Goal: Book appointment/travel/reservation

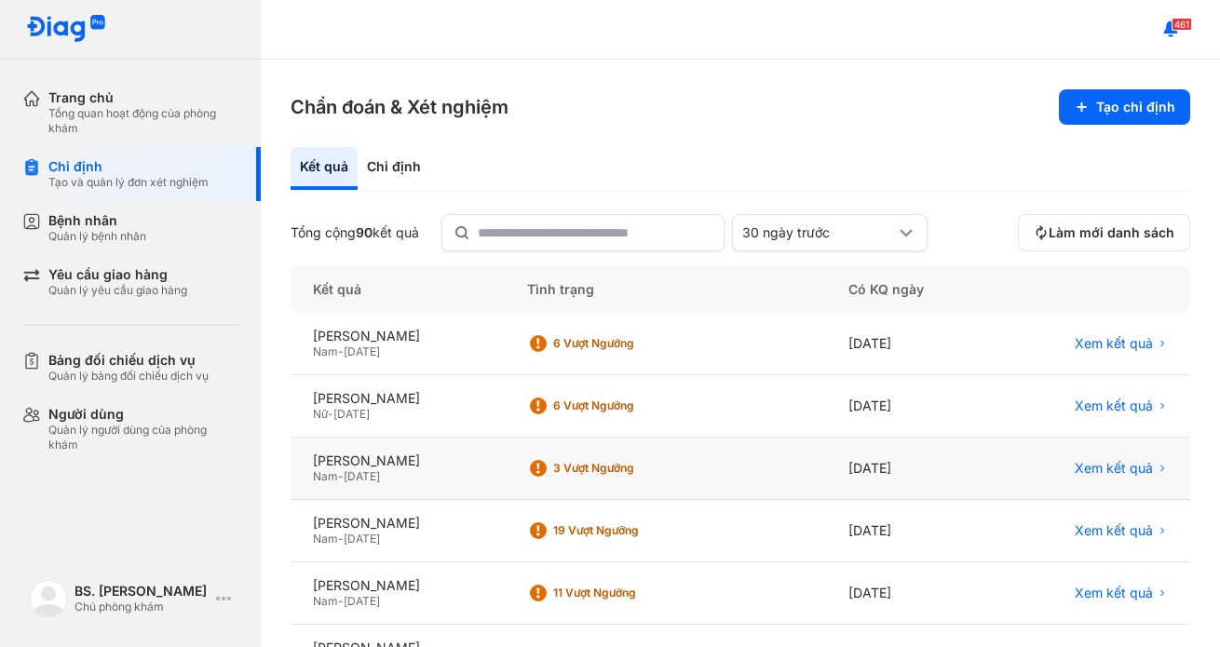
scroll to position [93, 0]
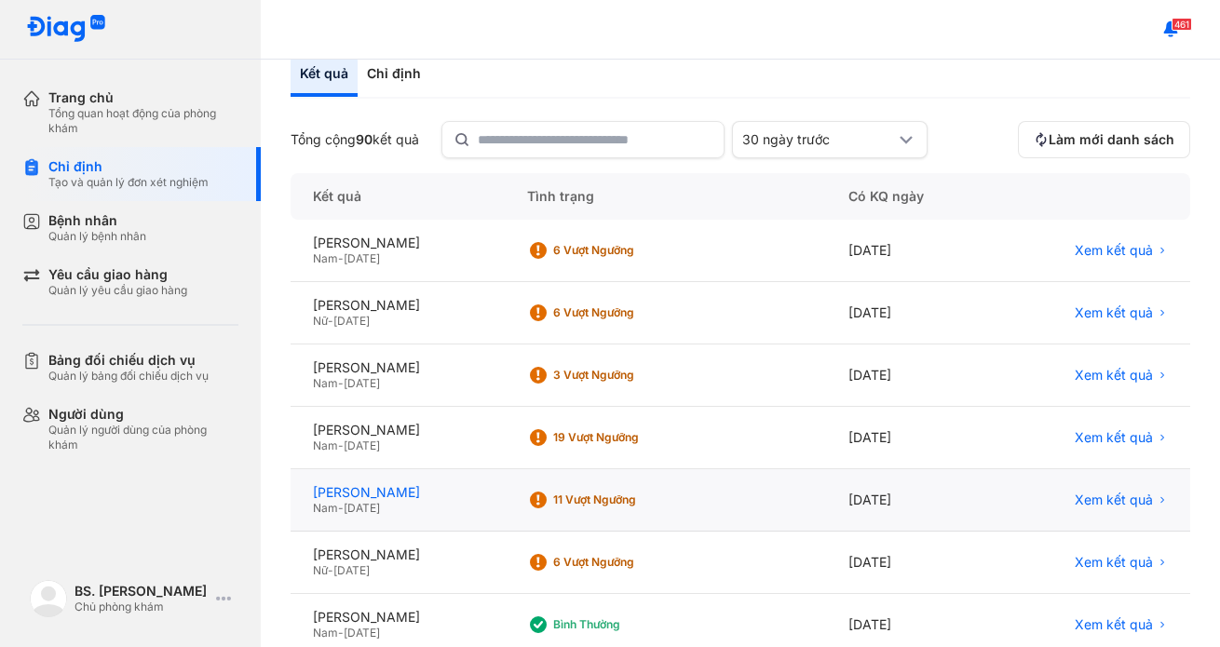
click at [403, 487] on div "[PERSON_NAME]" at bounding box center [397, 492] width 169 height 17
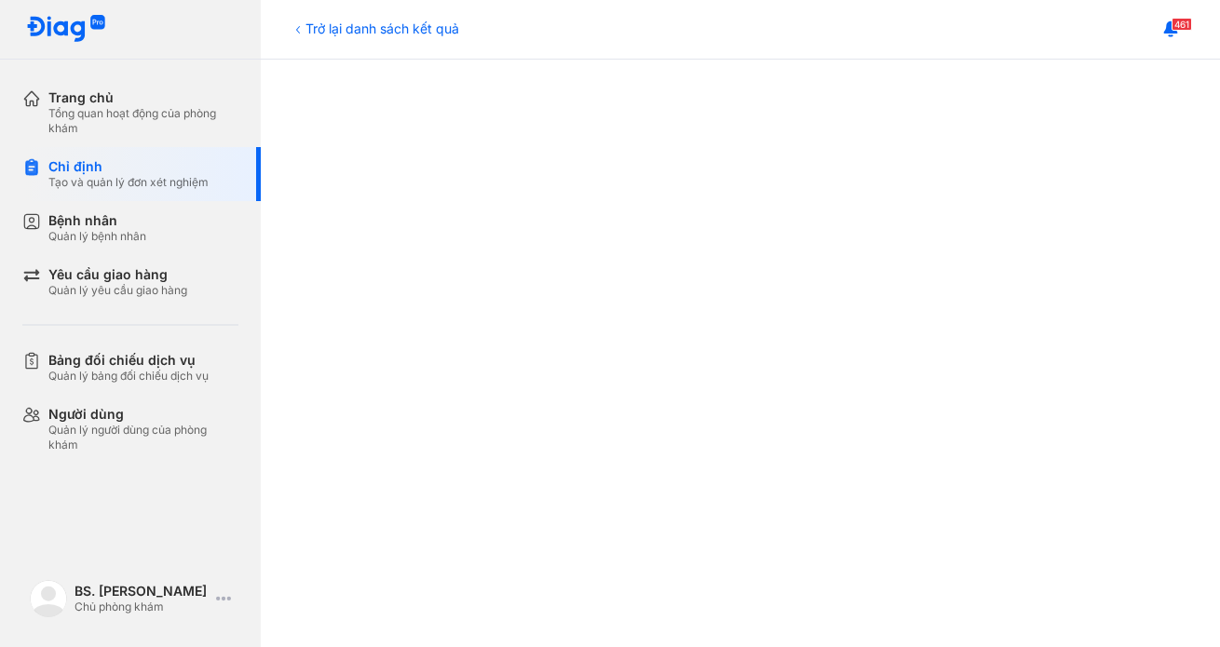
scroll to position [652, 0]
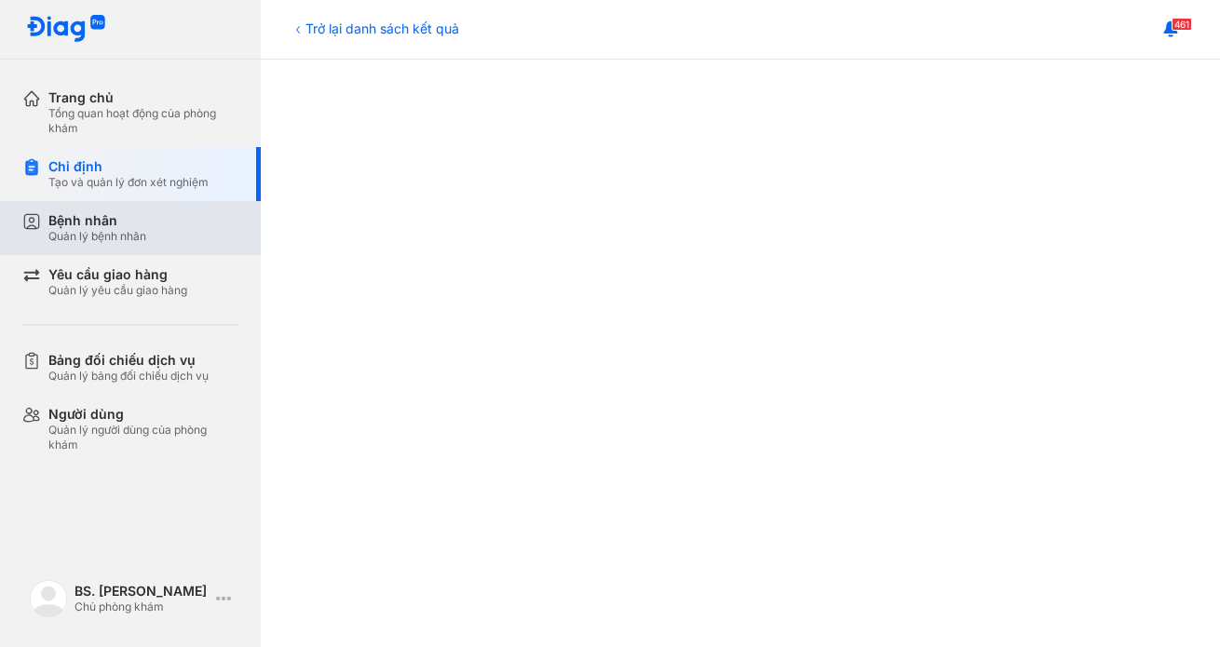
click at [116, 223] on div "Bệnh nhân" at bounding box center [97, 220] width 98 height 17
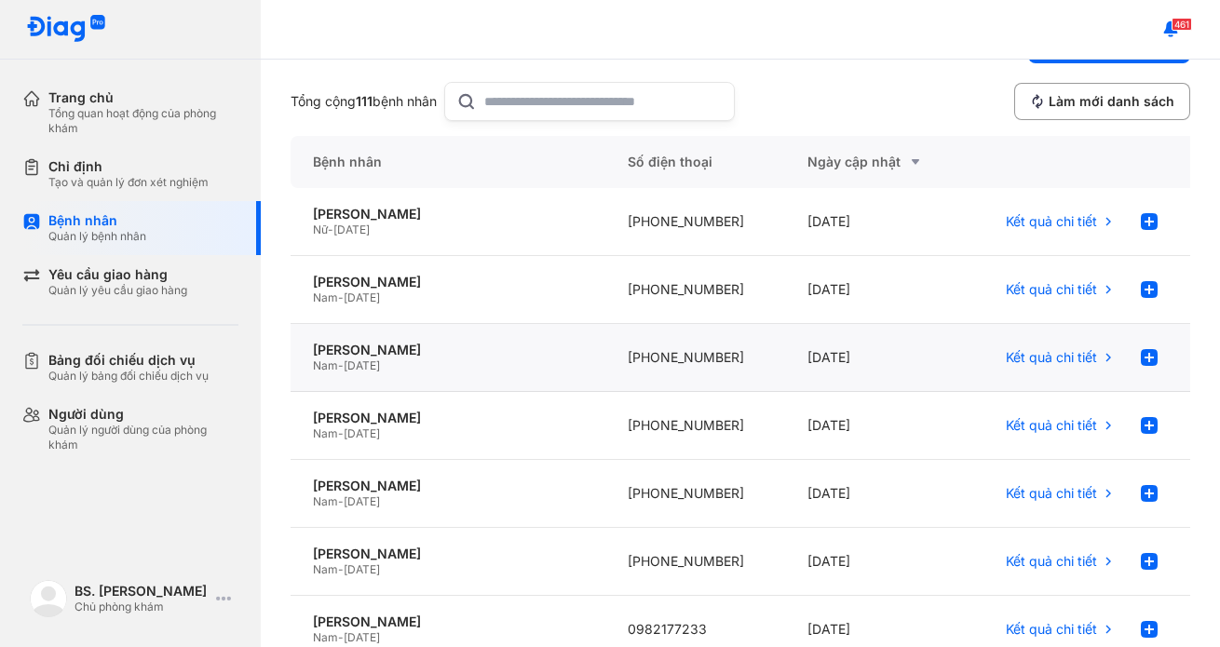
scroll to position [93, 0]
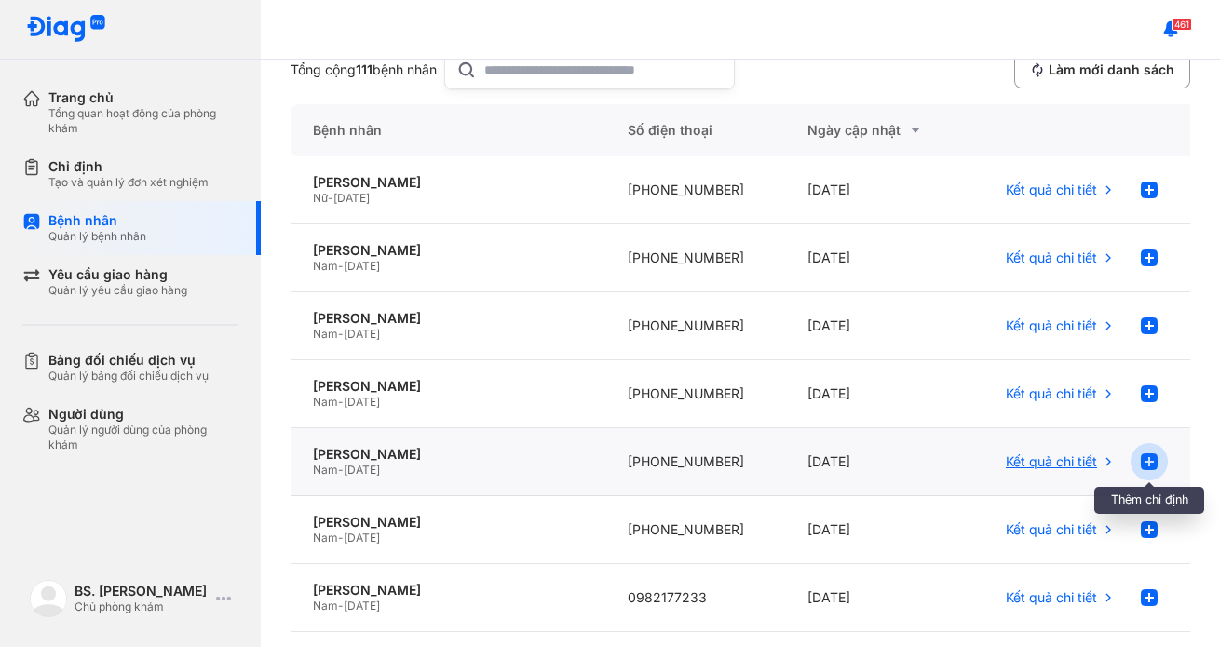
click at [1141, 459] on use at bounding box center [1149, 461] width 17 height 17
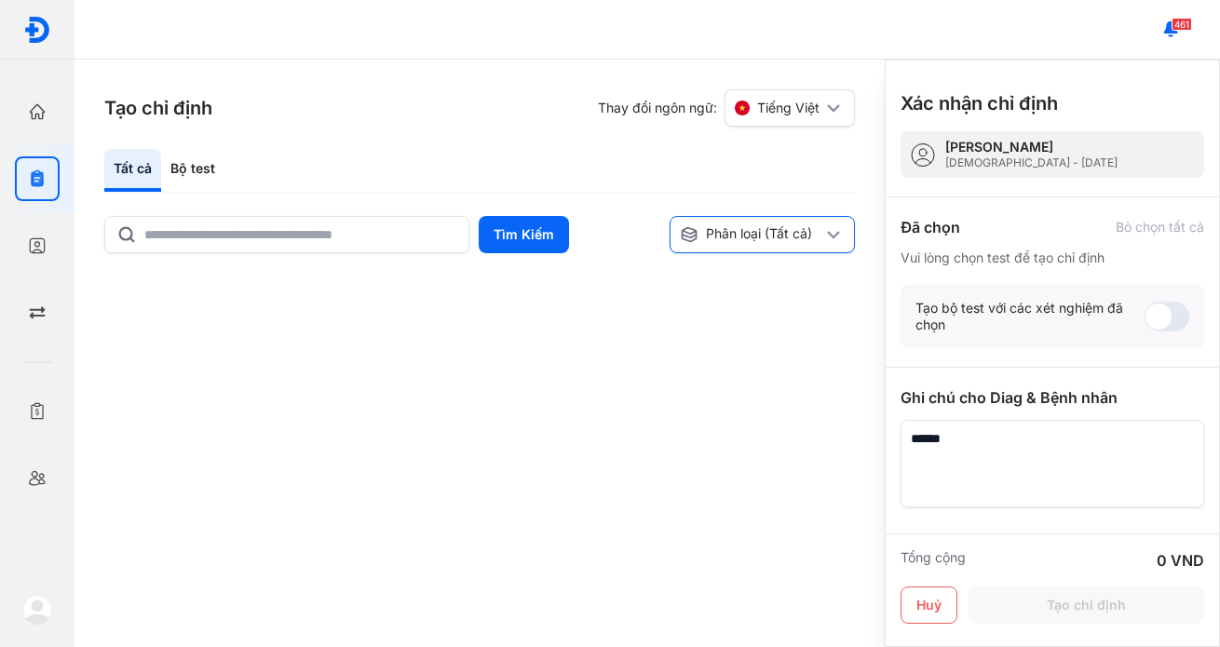
click at [789, 245] on div "Phân loại (Tất cả)" at bounding box center [762, 234] width 186 height 37
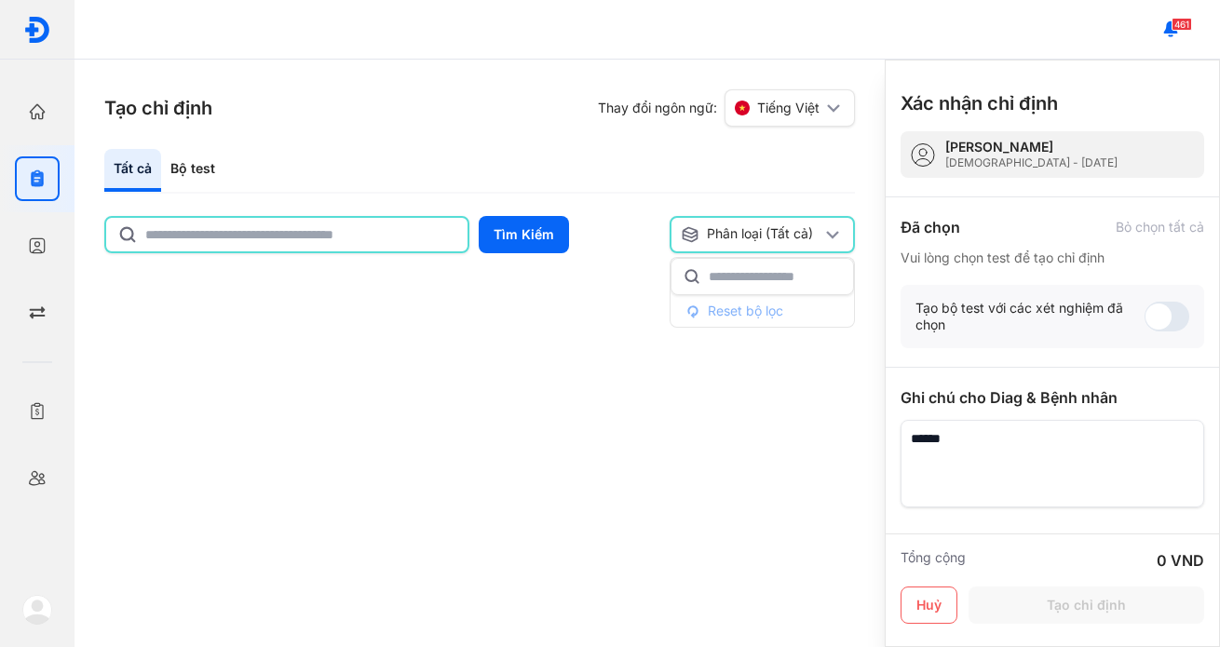
click at [374, 233] on input "text" at bounding box center [300, 235] width 311 height 34
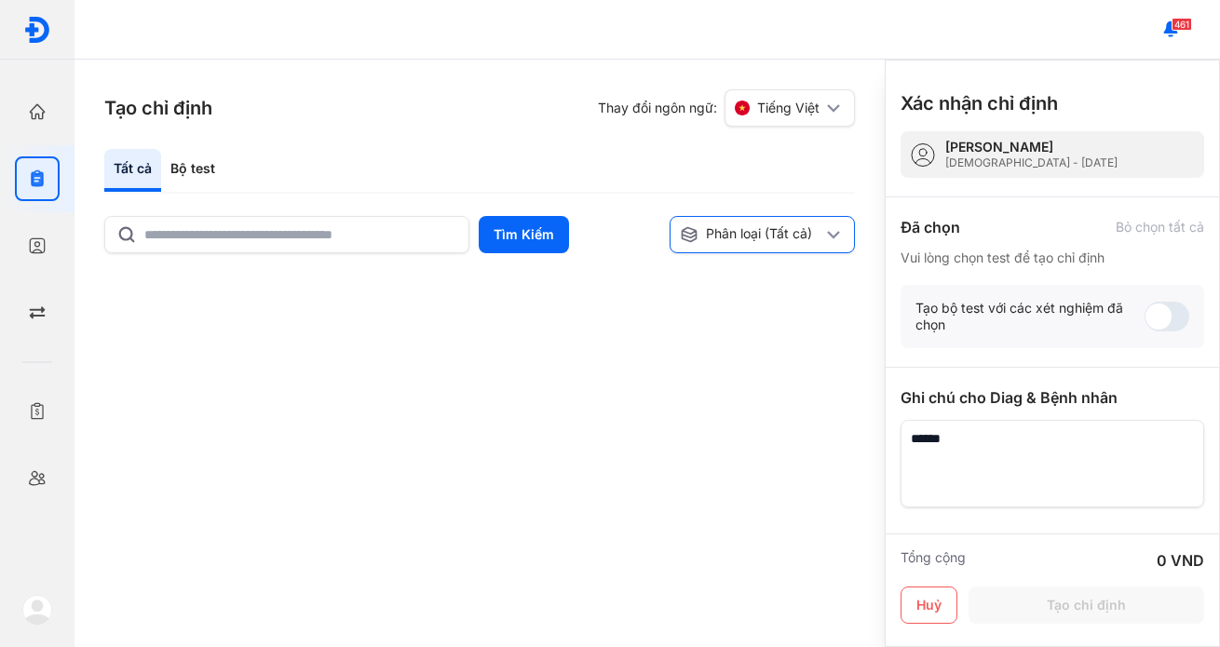
click at [822, 235] on icon at bounding box center [833, 234] width 22 height 22
click at [711, 241] on div "Phân loại (Tất cả)" at bounding box center [752, 234] width 142 height 19
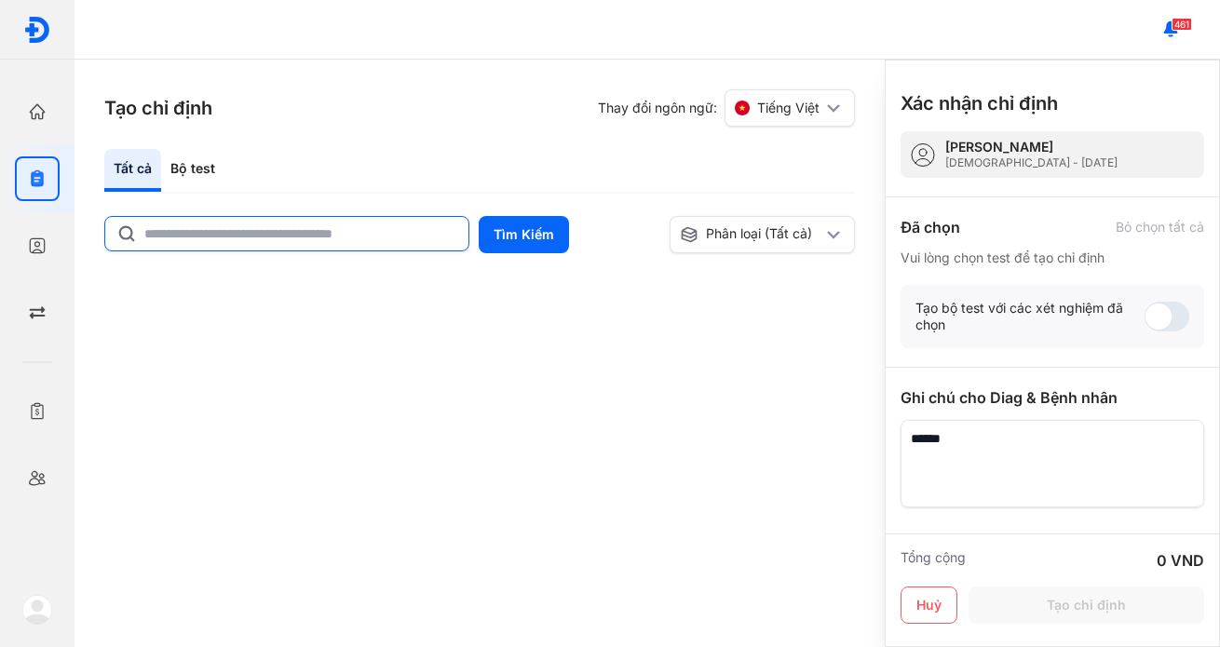
click at [289, 235] on input "text" at bounding box center [300, 234] width 313 height 34
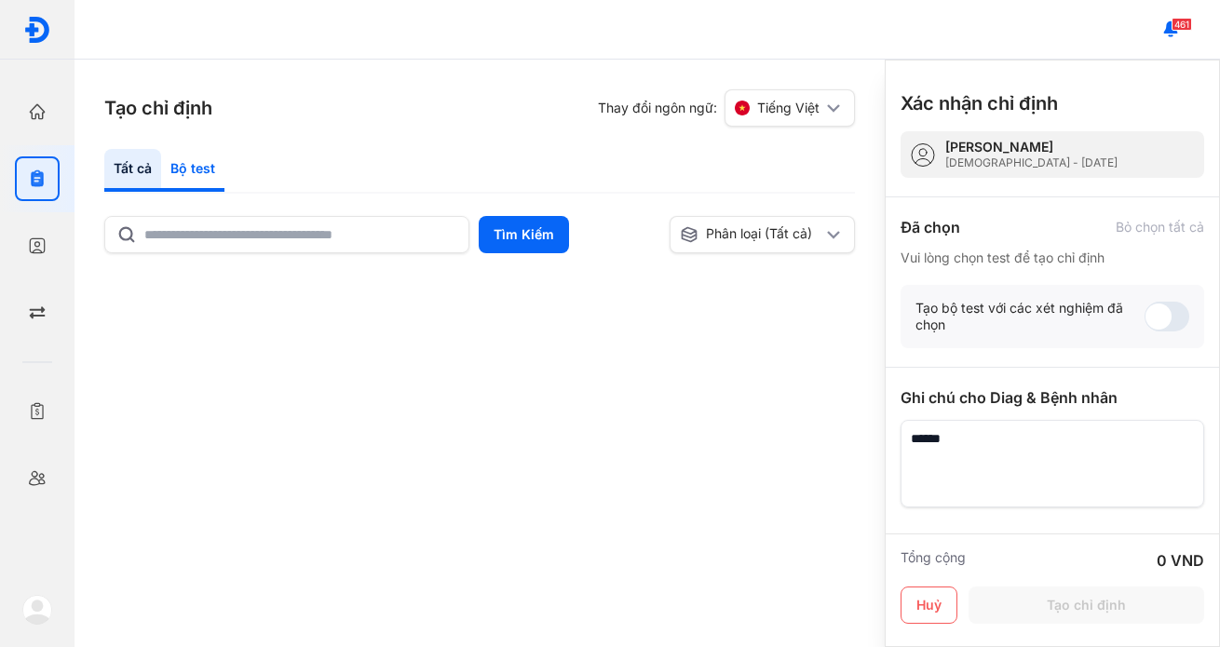
click at [202, 168] on div "Bộ test" at bounding box center [192, 170] width 63 height 43
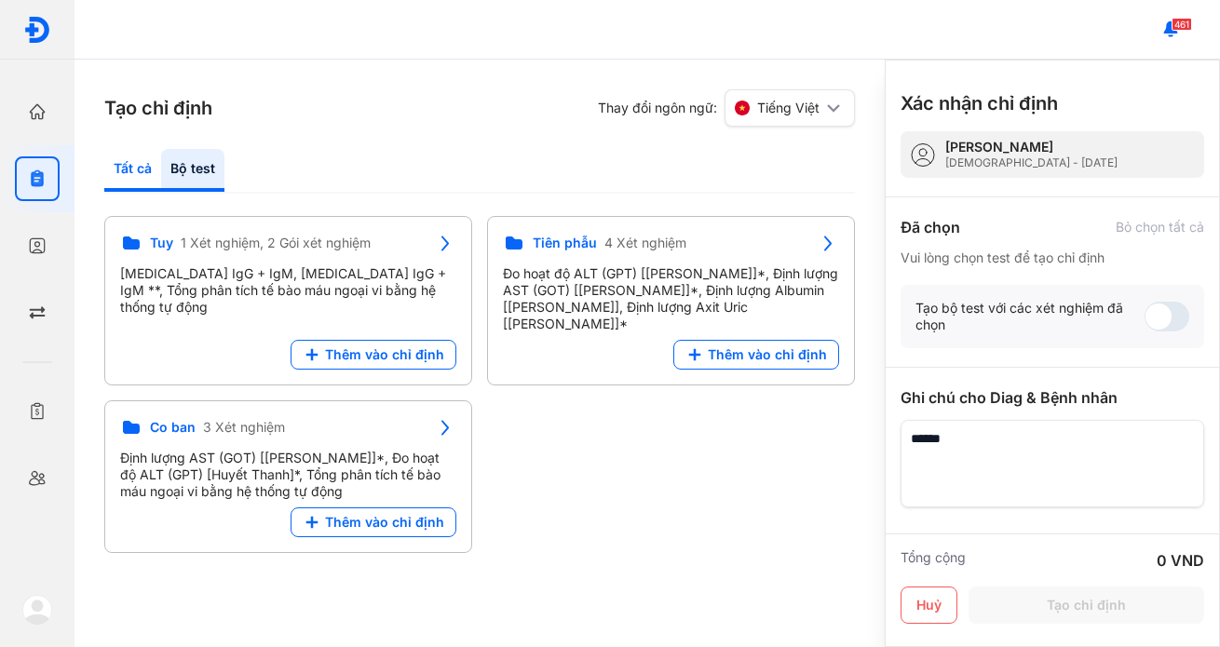
click at [117, 164] on div "Tất cả" at bounding box center [132, 170] width 57 height 43
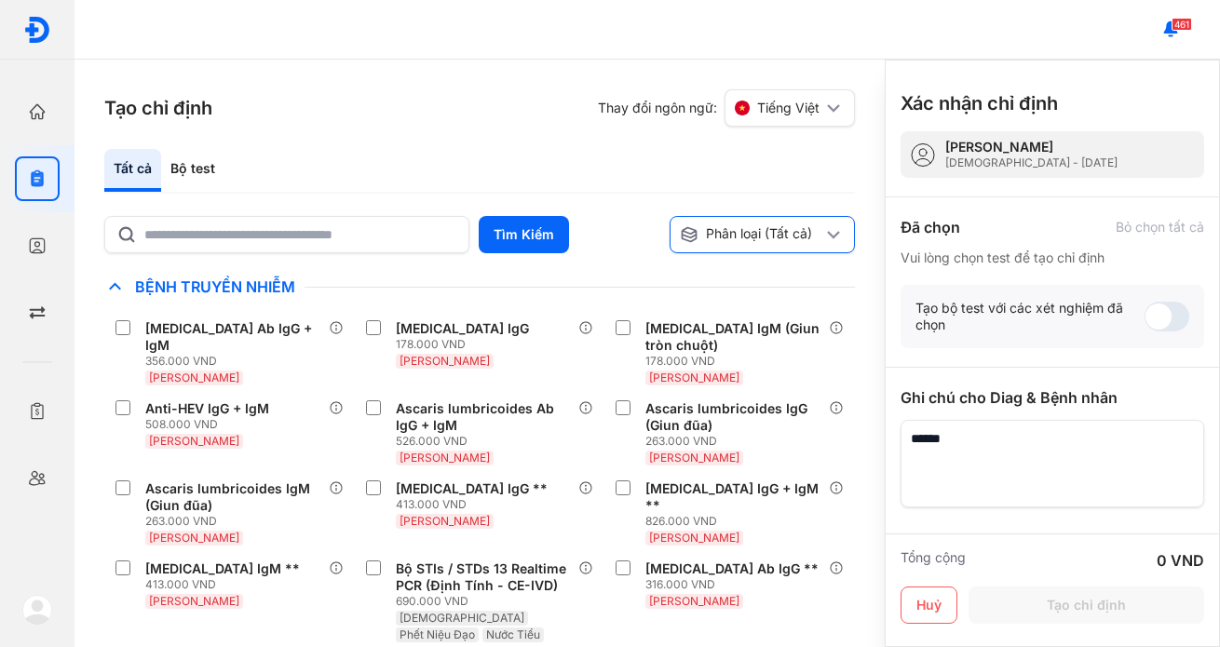
click at [834, 235] on use at bounding box center [833, 235] width 13 height 8
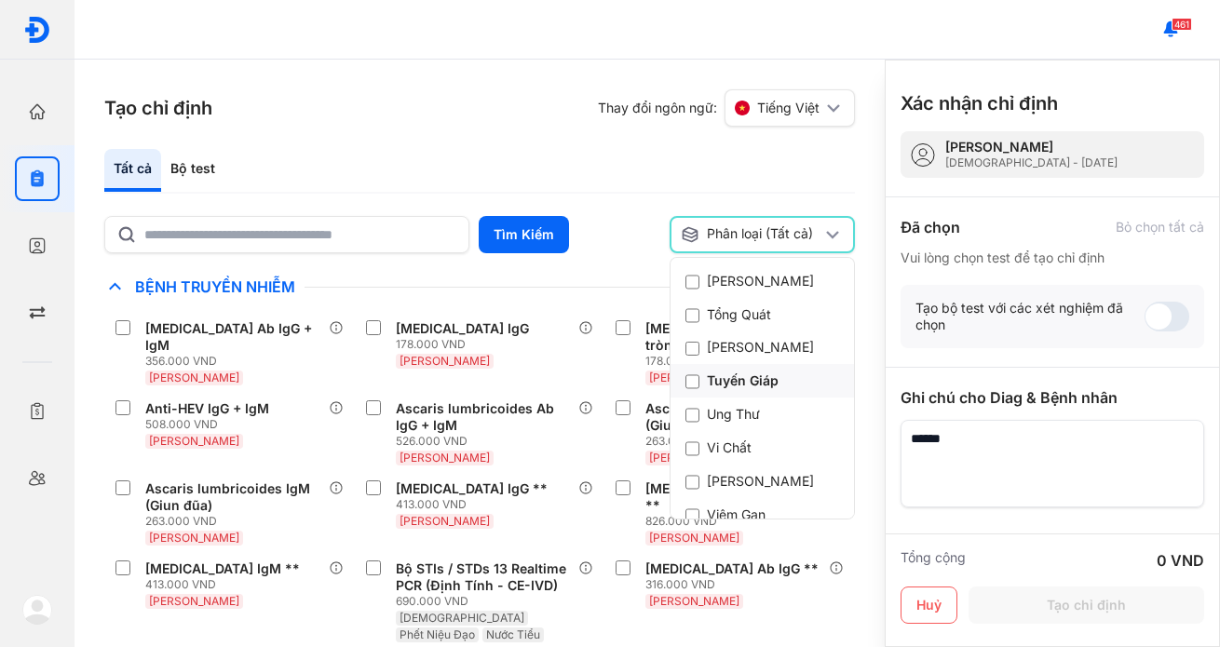
scroll to position [838, 0]
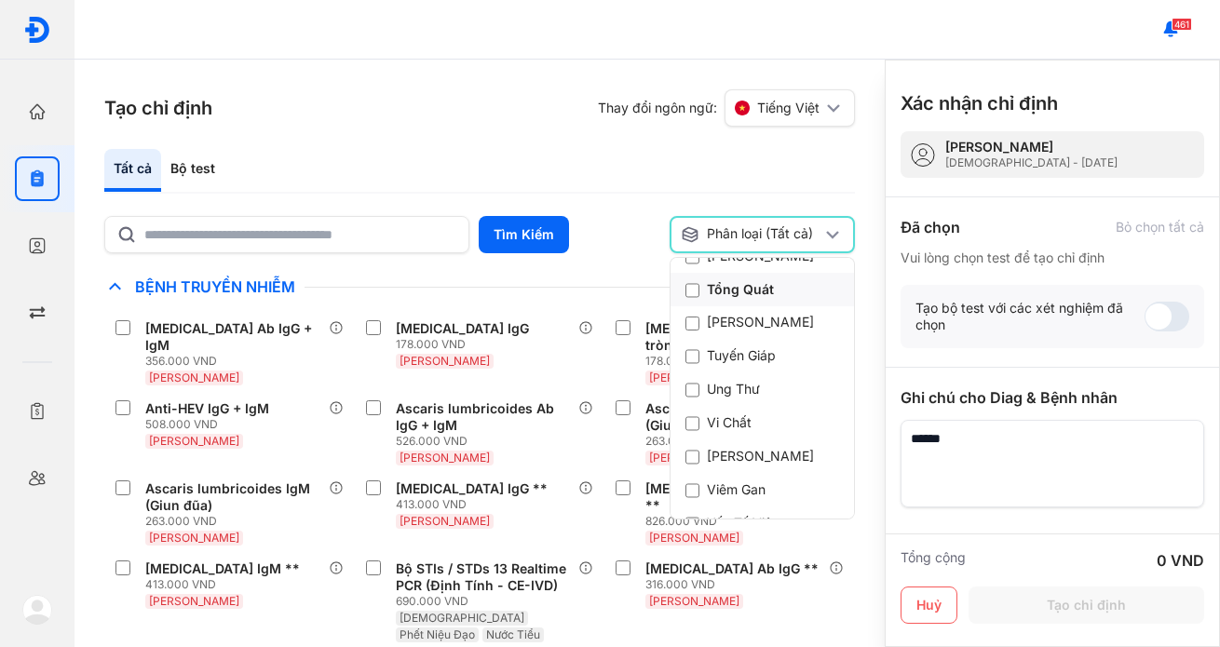
click at [731, 299] on div "Tổng Quát" at bounding box center [729, 289] width 89 height 19
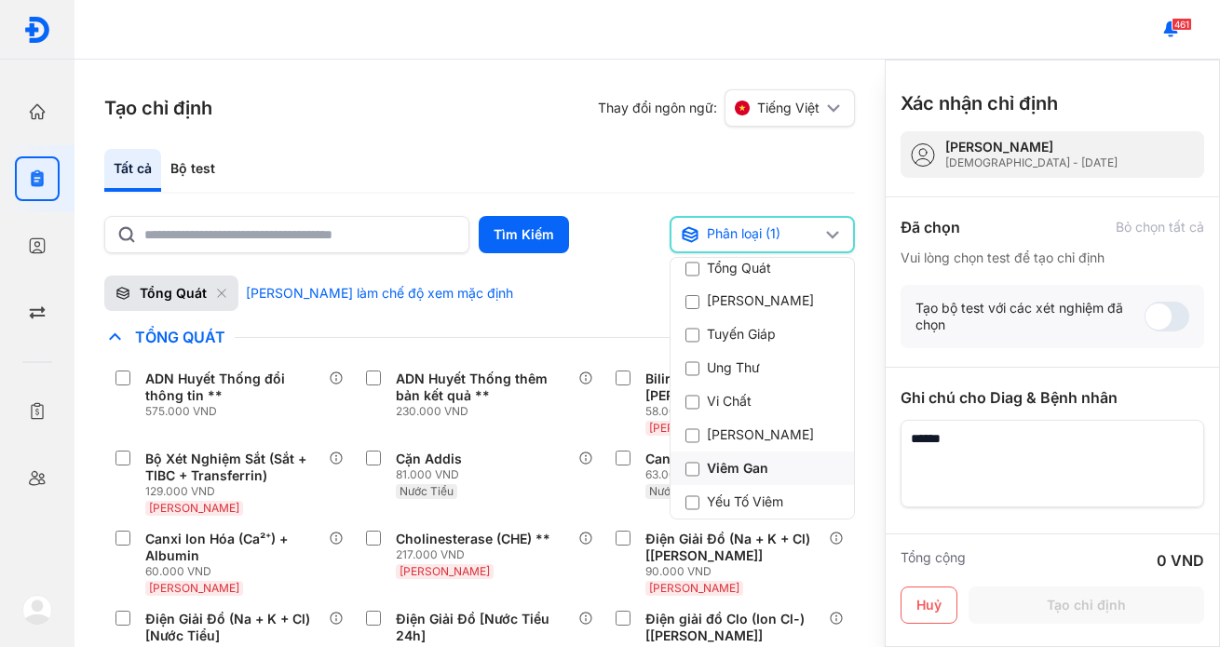
scroll to position [944, 0]
click at [715, 264] on div "Tổng Quát" at bounding box center [729, 268] width 89 height 19
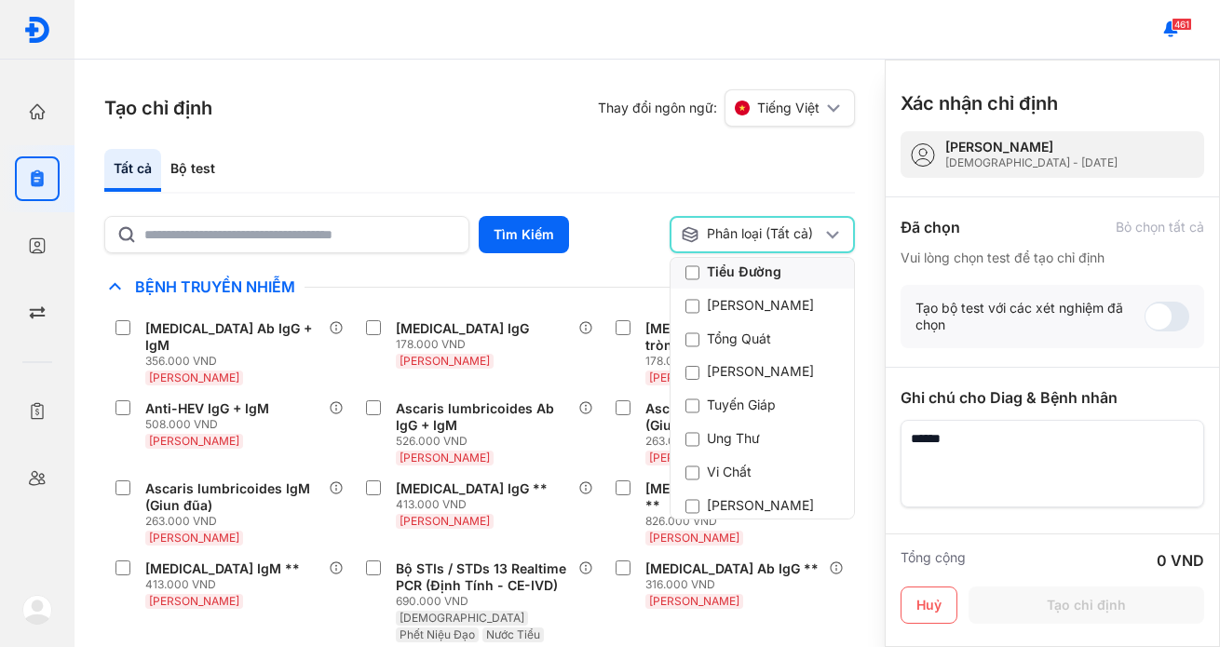
scroll to position [758, 0]
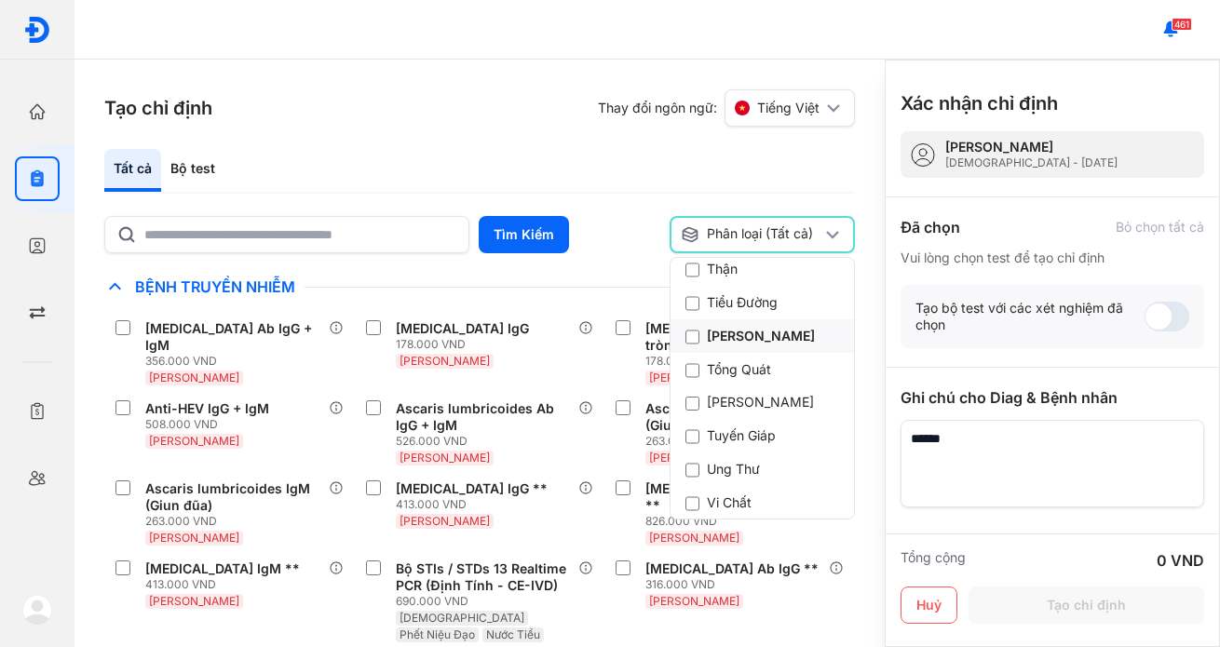
click at [728, 345] on div "[PERSON_NAME]" at bounding box center [750, 336] width 130 height 19
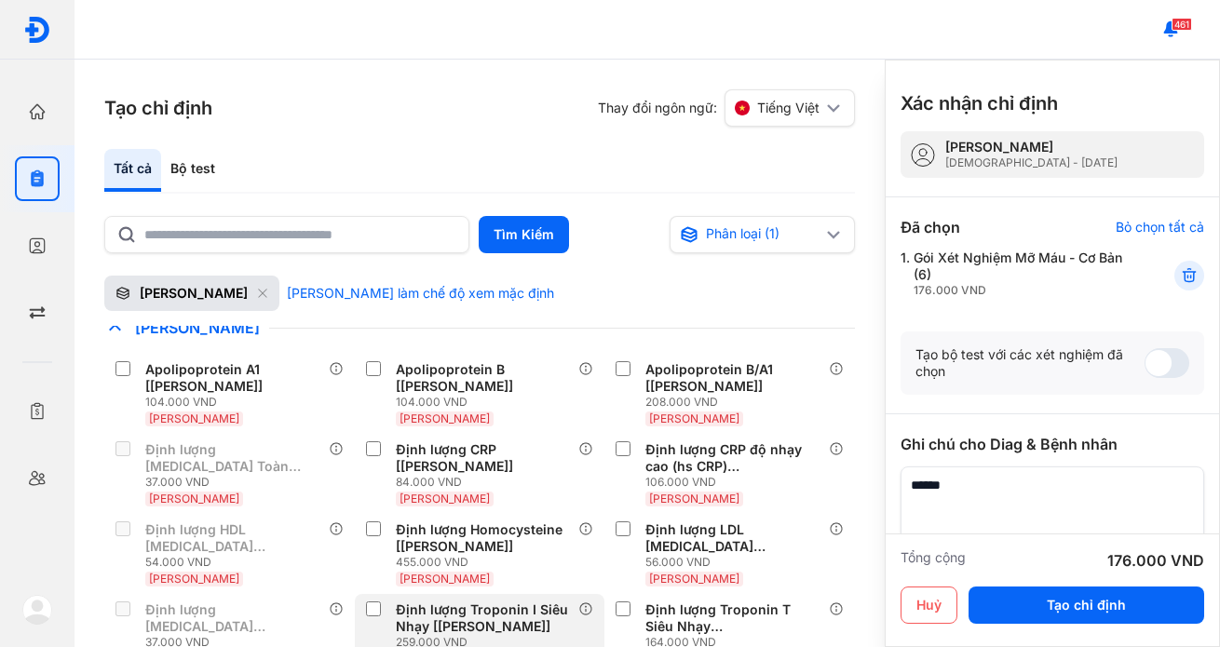
scroll to position [0, 0]
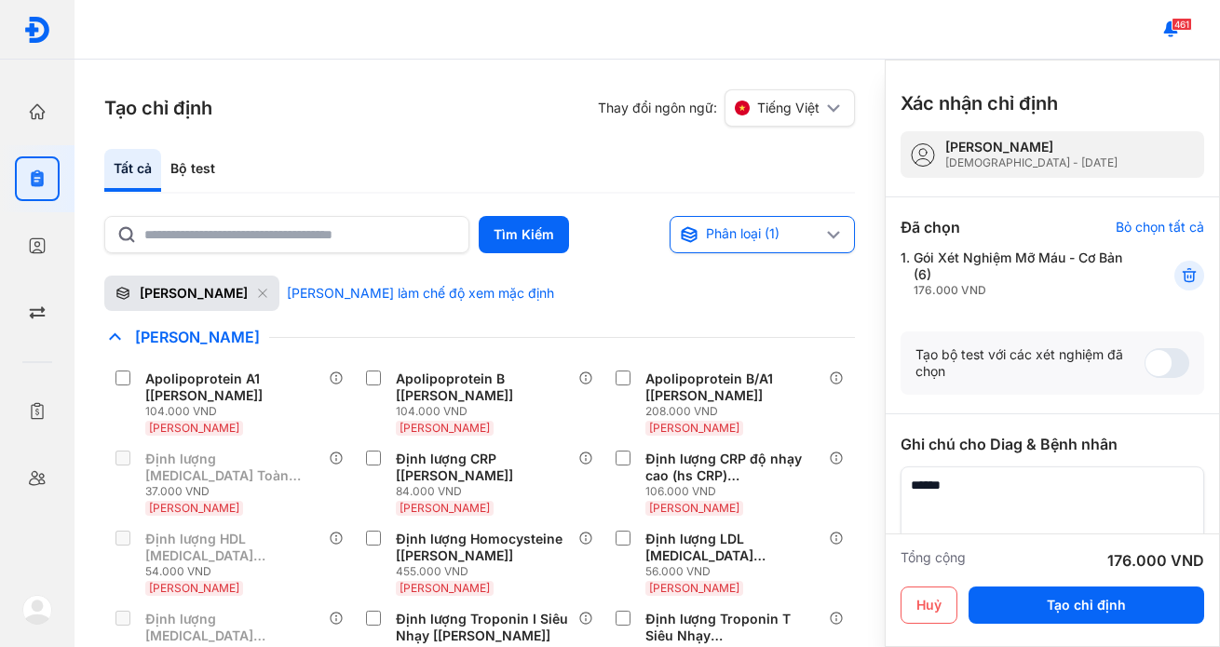
click at [819, 231] on div "Phân loại (1)" at bounding box center [751, 234] width 143 height 19
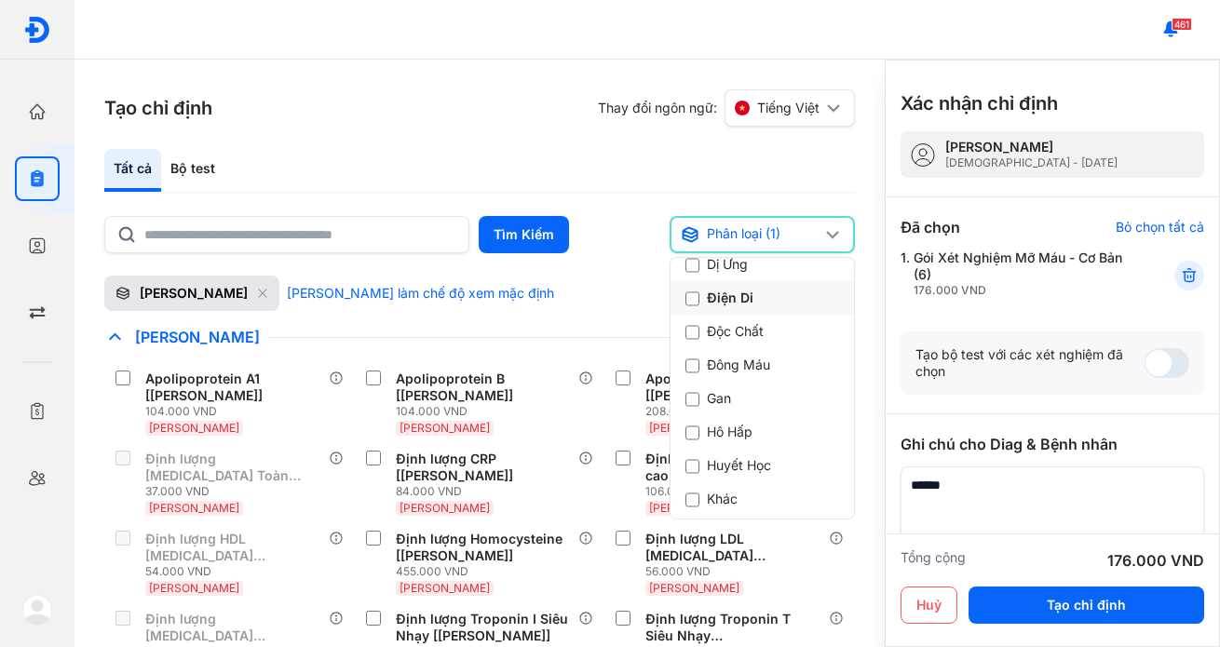
scroll to position [372, 0]
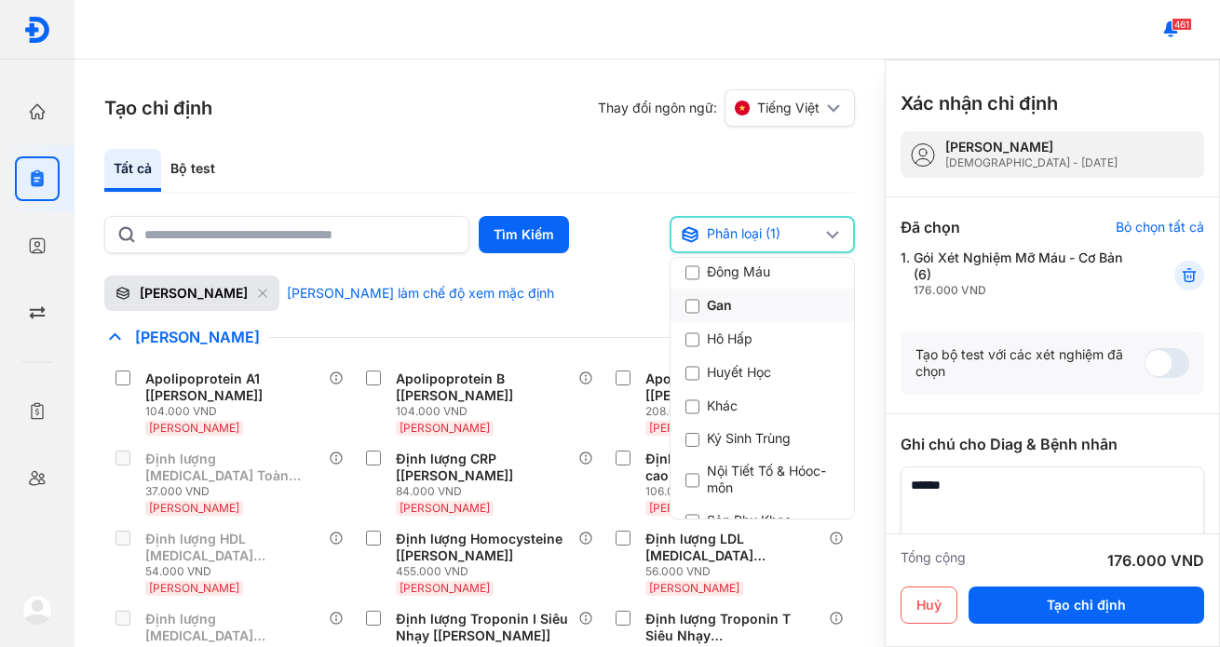
click at [723, 315] on div "Gan" at bounding box center [708, 305] width 47 height 19
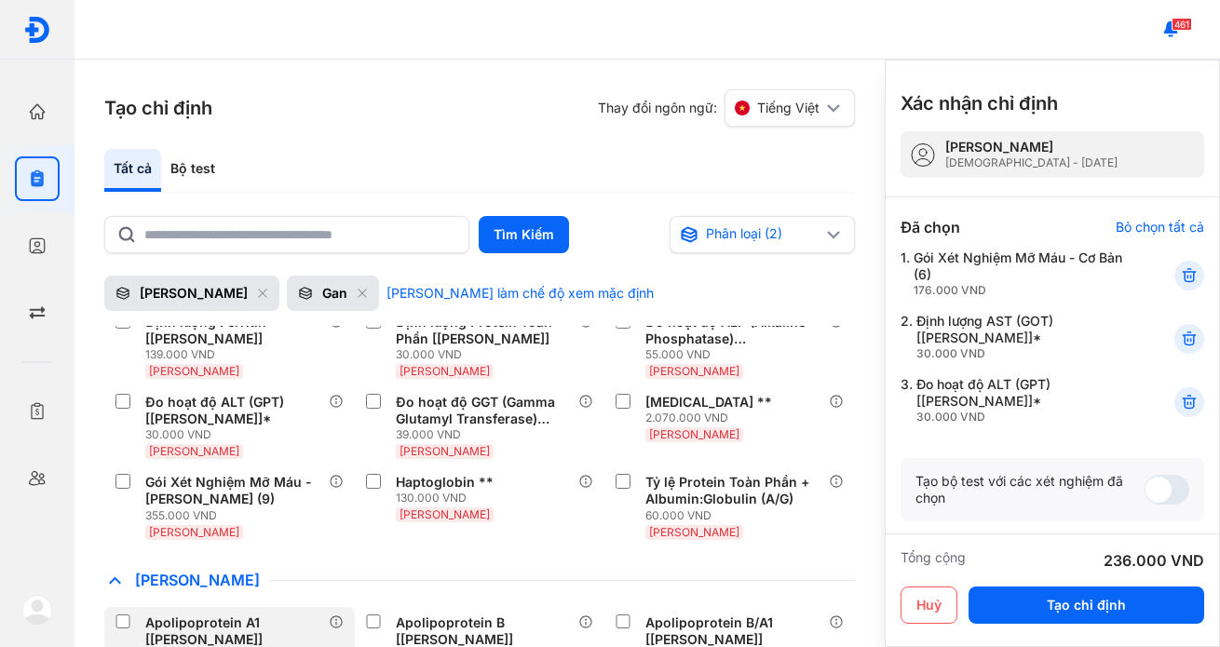
scroll to position [186, 0]
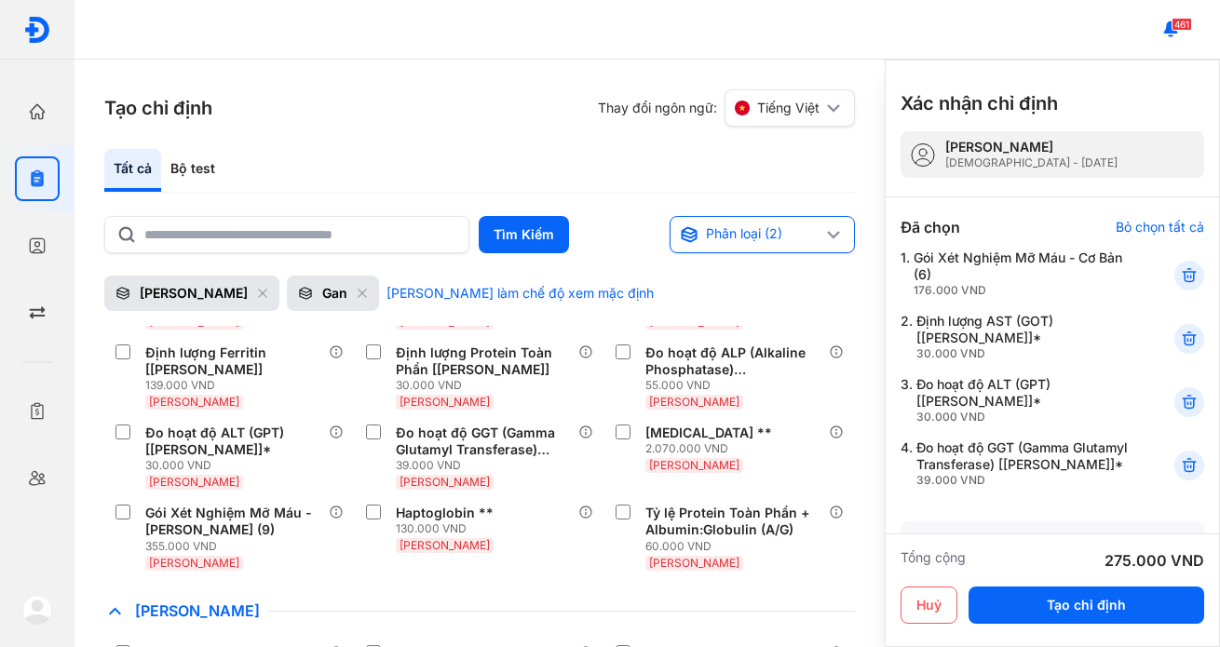
click at [810, 235] on div "Phân loại (2)" at bounding box center [751, 234] width 143 height 19
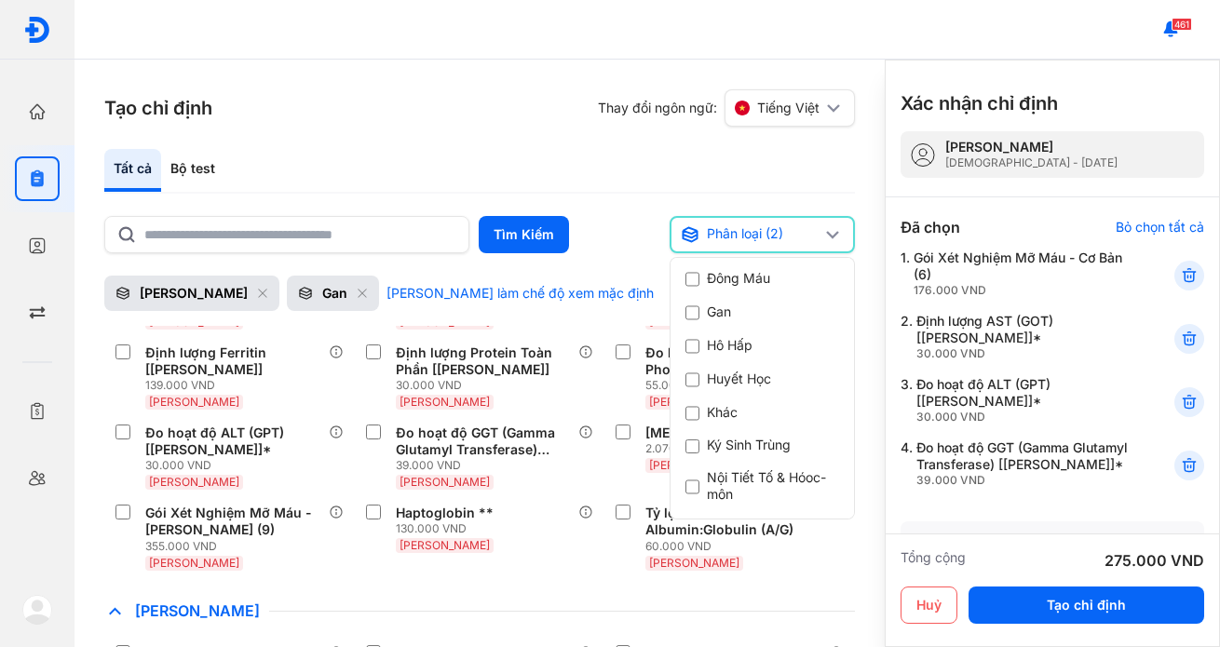
scroll to position [372, 0]
click at [717, 315] on div "Gan" at bounding box center [708, 305] width 47 height 19
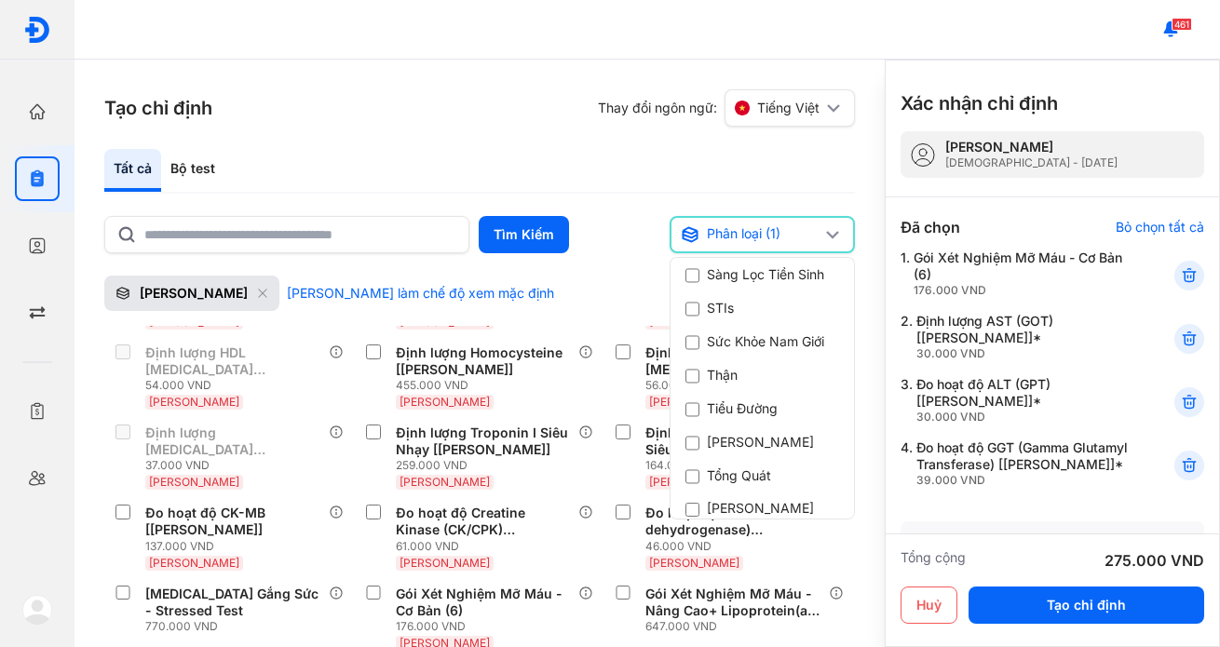
scroll to position [745, 0]
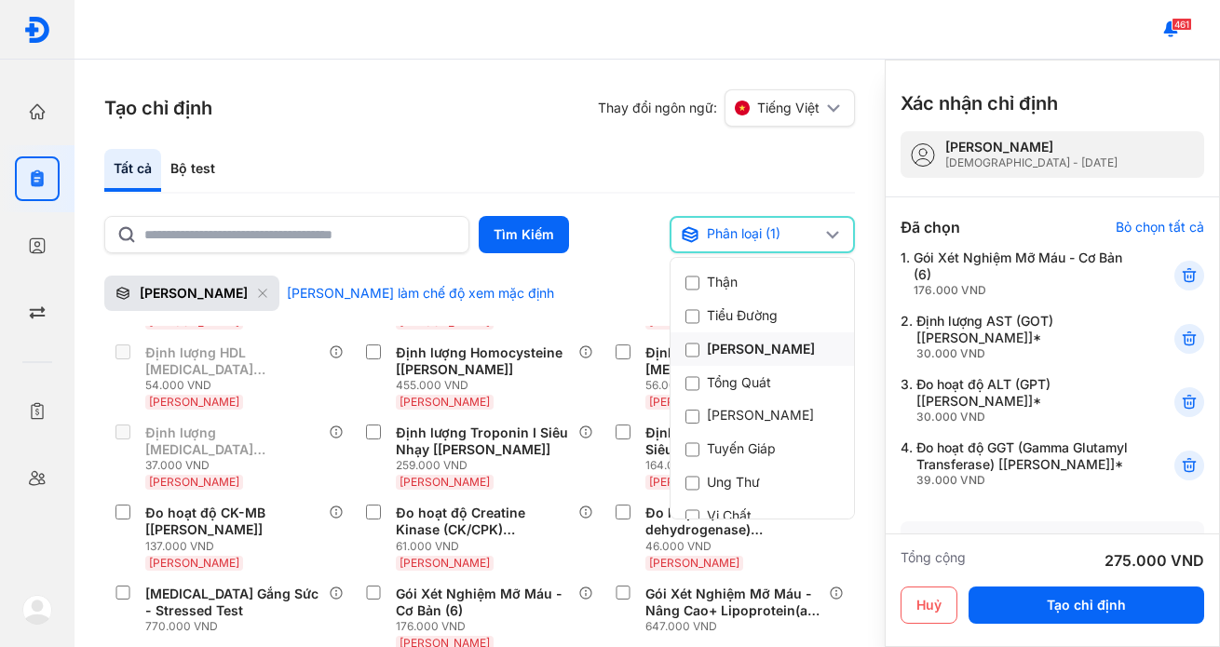
click at [723, 358] on div "[PERSON_NAME]" at bounding box center [750, 349] width 130 height 19
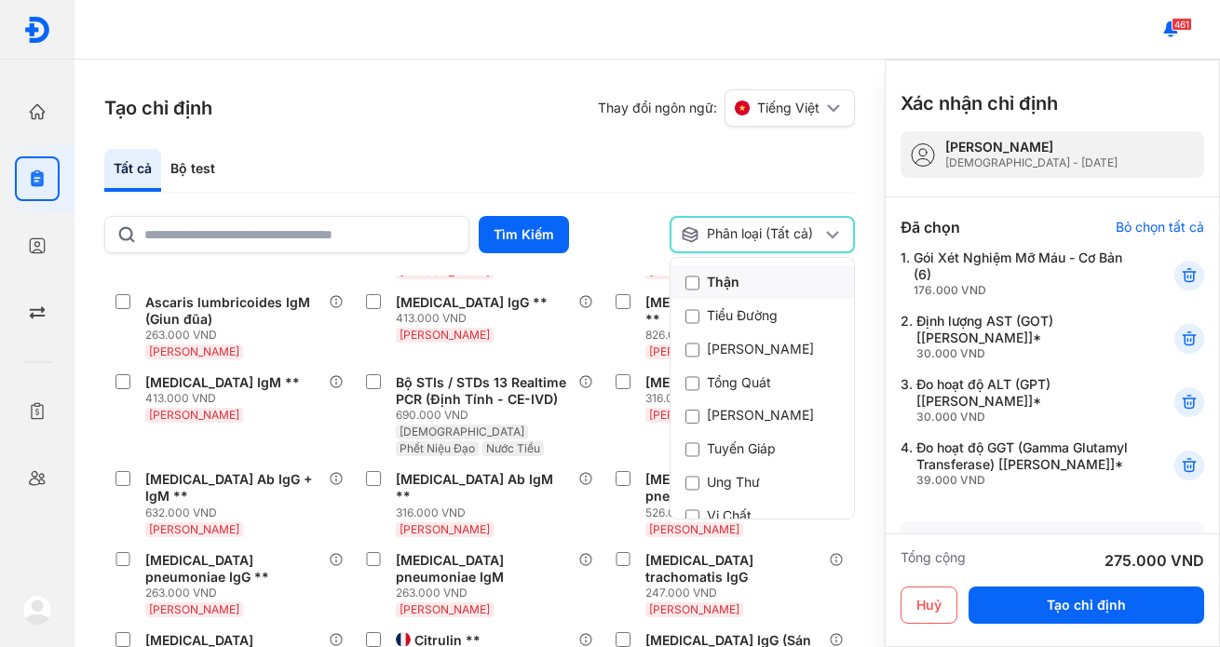
click at [710, 291] on div "Thận" at bounding box center [712, 282] width 55 height 19
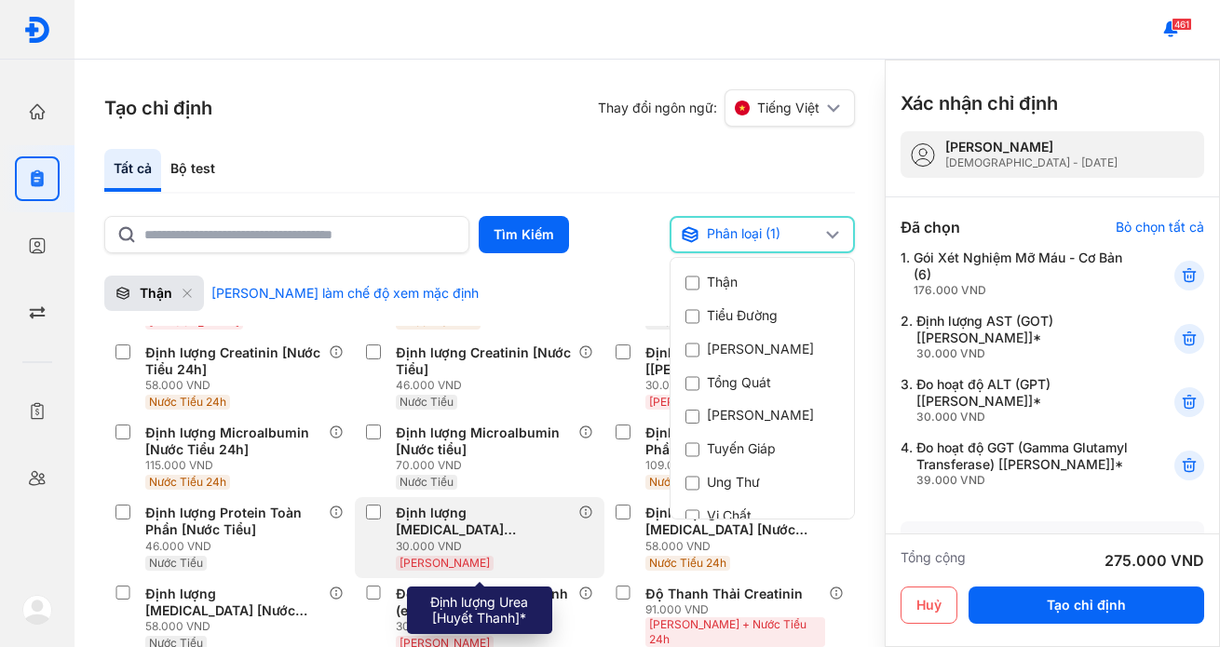
click at [505, 514] on div "Định lượng [MEDICAL_DATA] [[PERSON_NAME]]*" at bounding box center [484, 522] width 176 height 34
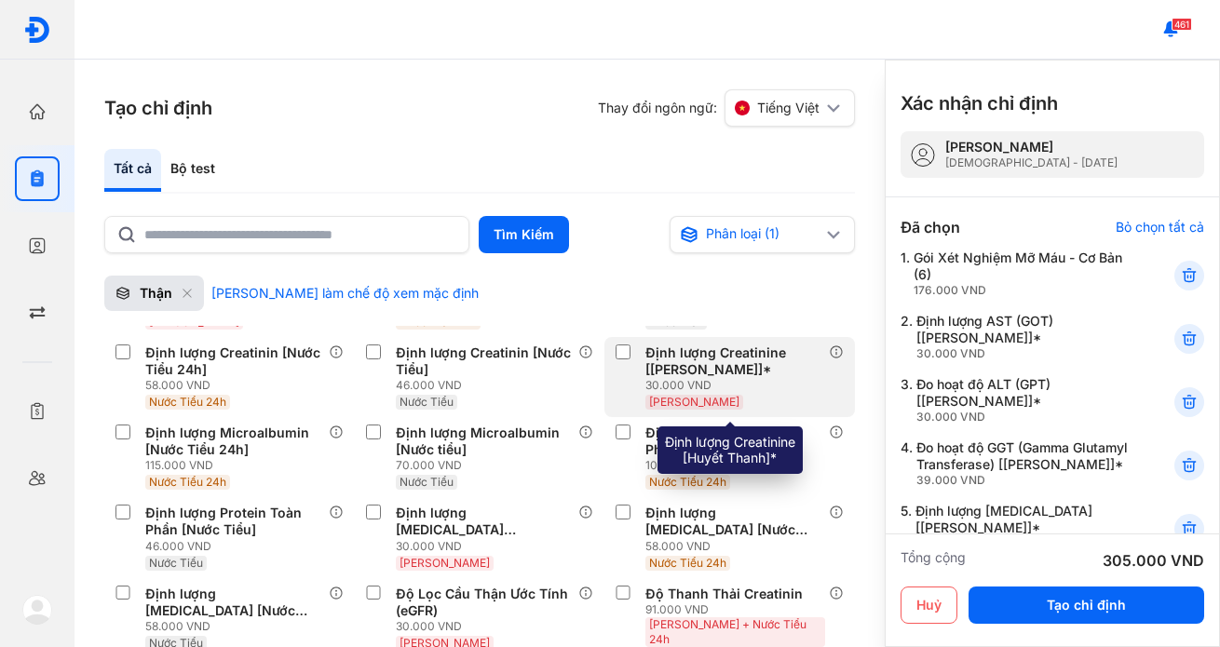
click at [698, 347] on div "Định lượng Creatinine [[PERSON_NAME]]*" at bounding box center [733, 362] width 176 height 34
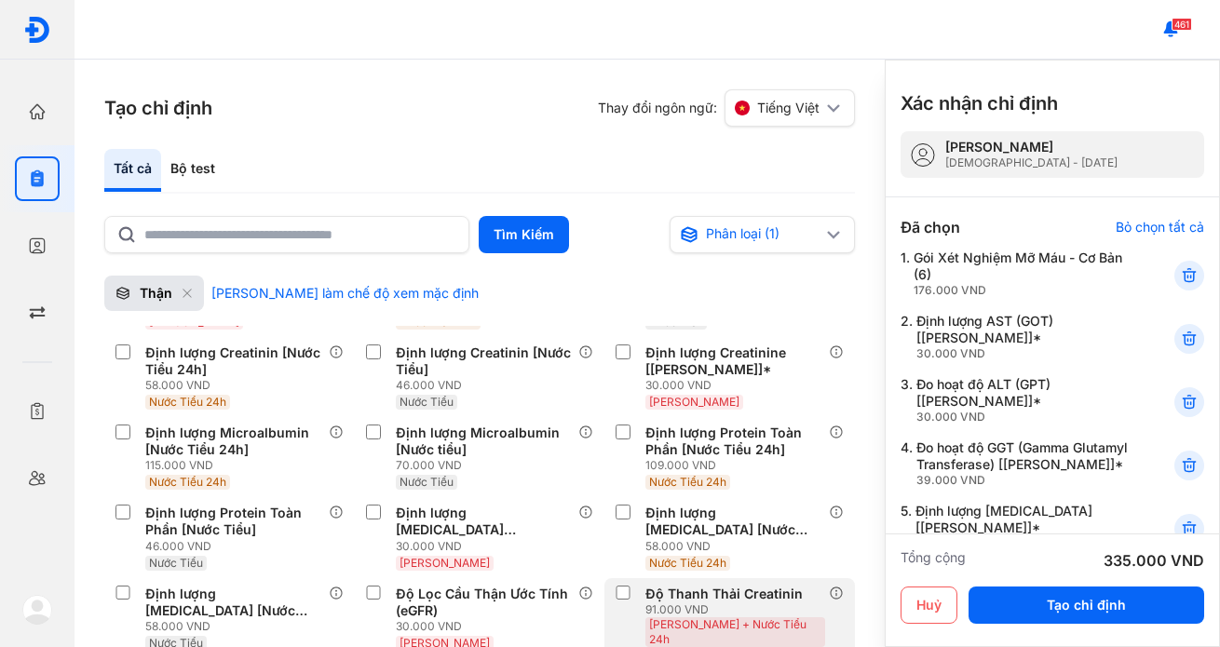
scroll to position [279, 0]
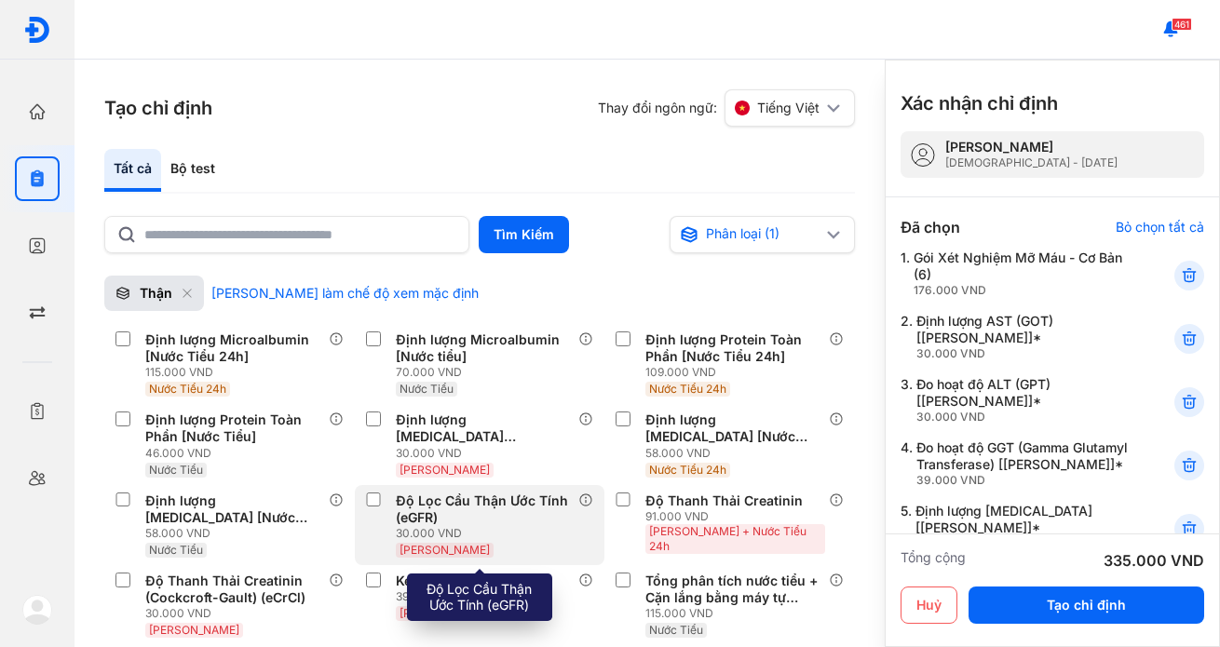
click at [494, 498] on div "Độ Lọc Cầu Thận Ước Tính (eGFR)" at bounding box center [484, 510] width 176 height 34
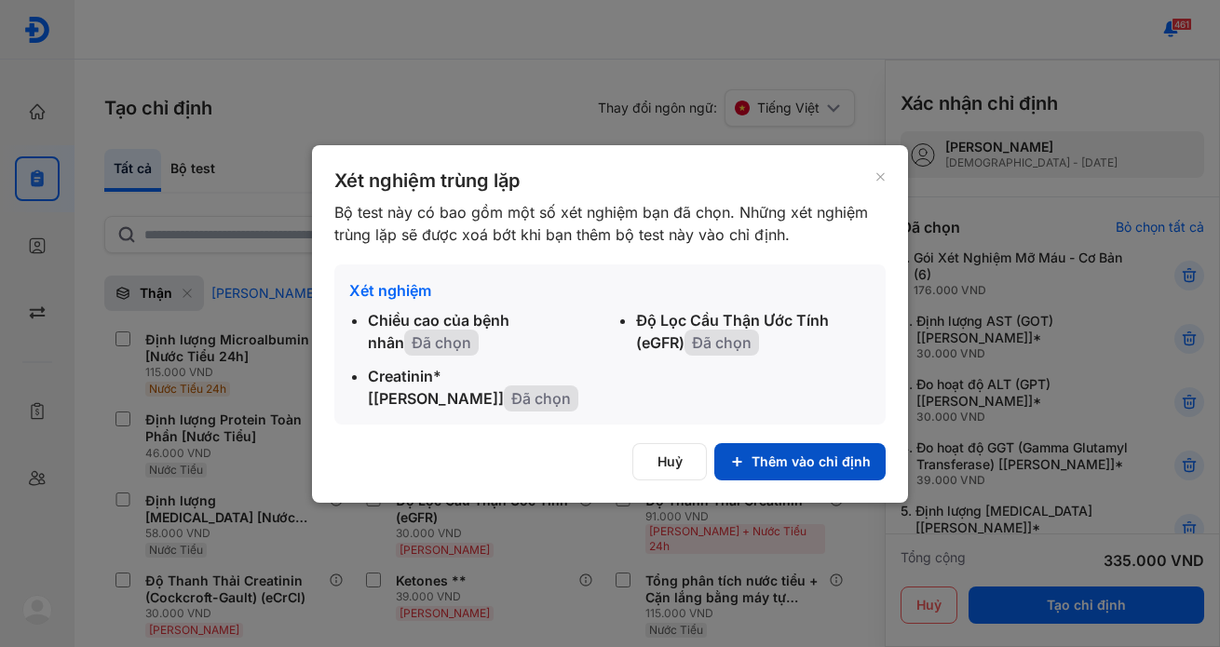
click at [789, 461] on button "Thêm vào chỉ định" at bounding box center [799, 461] width 171 height 37
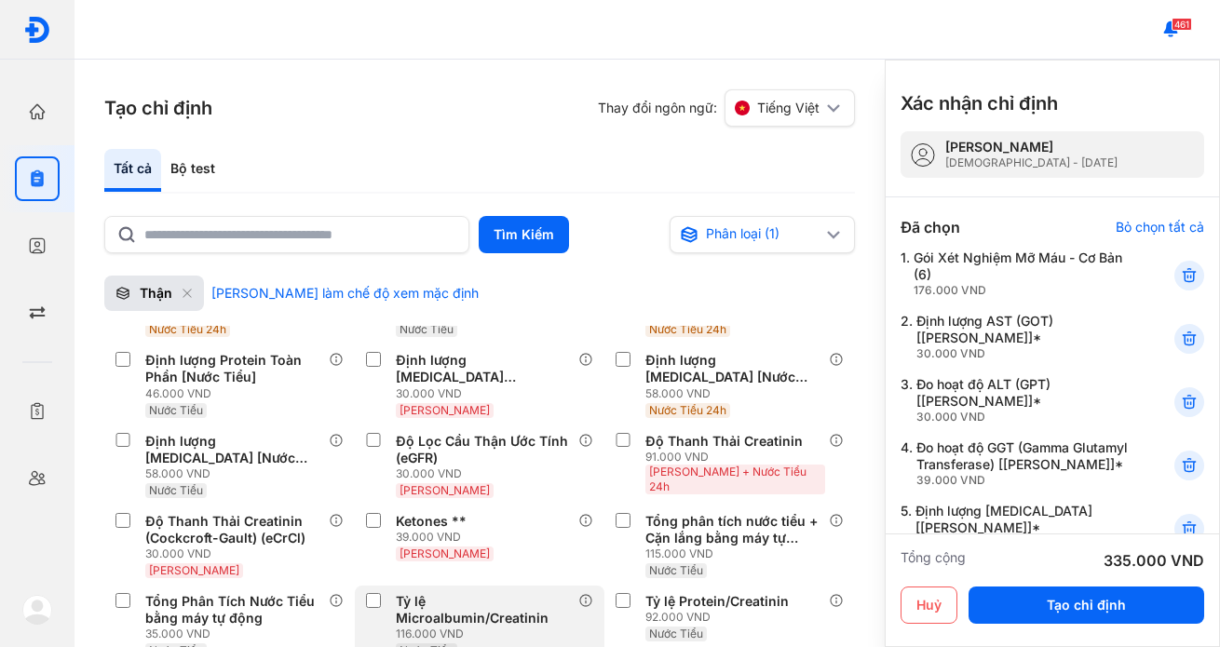
scroll to position [372, 0]
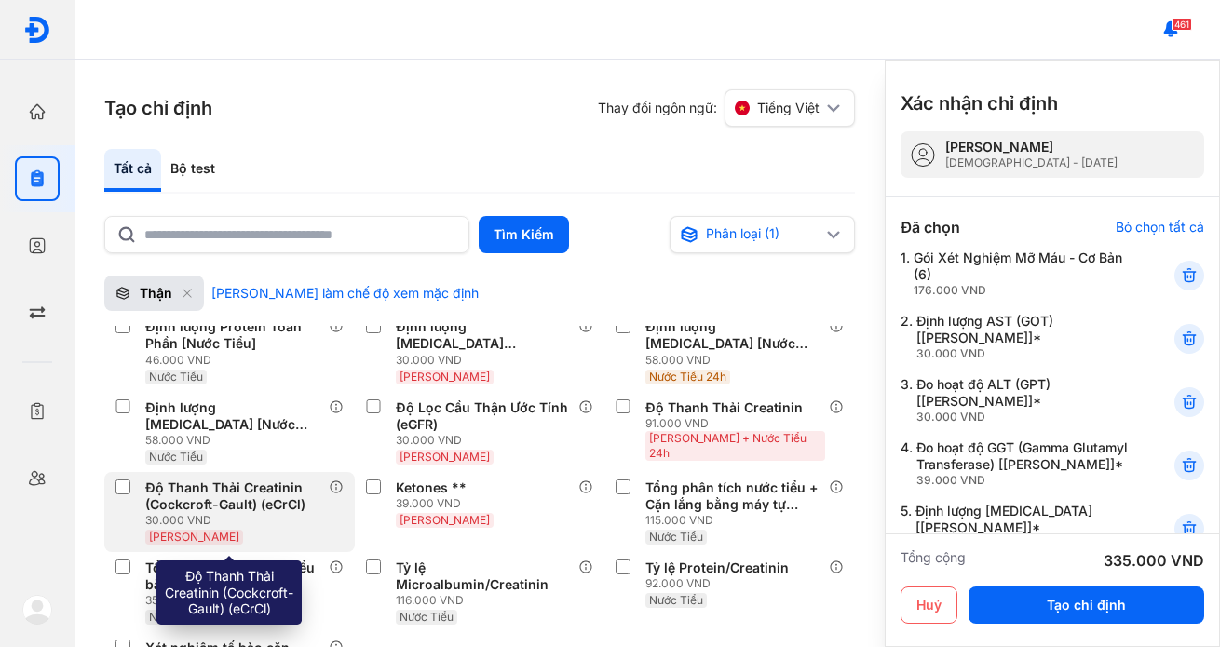
click at [242, 488] on div "Độ Thanh Thải Creatinin (Cockcroft-Gault) (eCrCl)" at bounding box center [233, 497] width 176 height 34
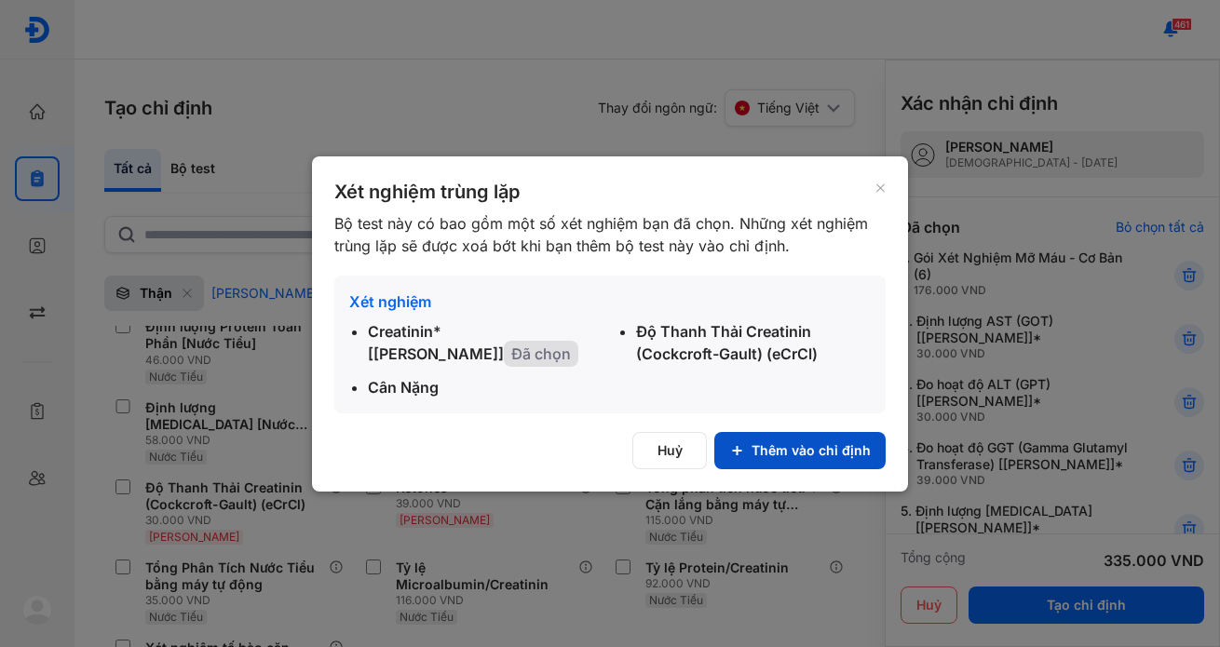
click at [800, 454] on button "Thêm vào chỉ định" at bounding box center [799, 450] width 171 height 37
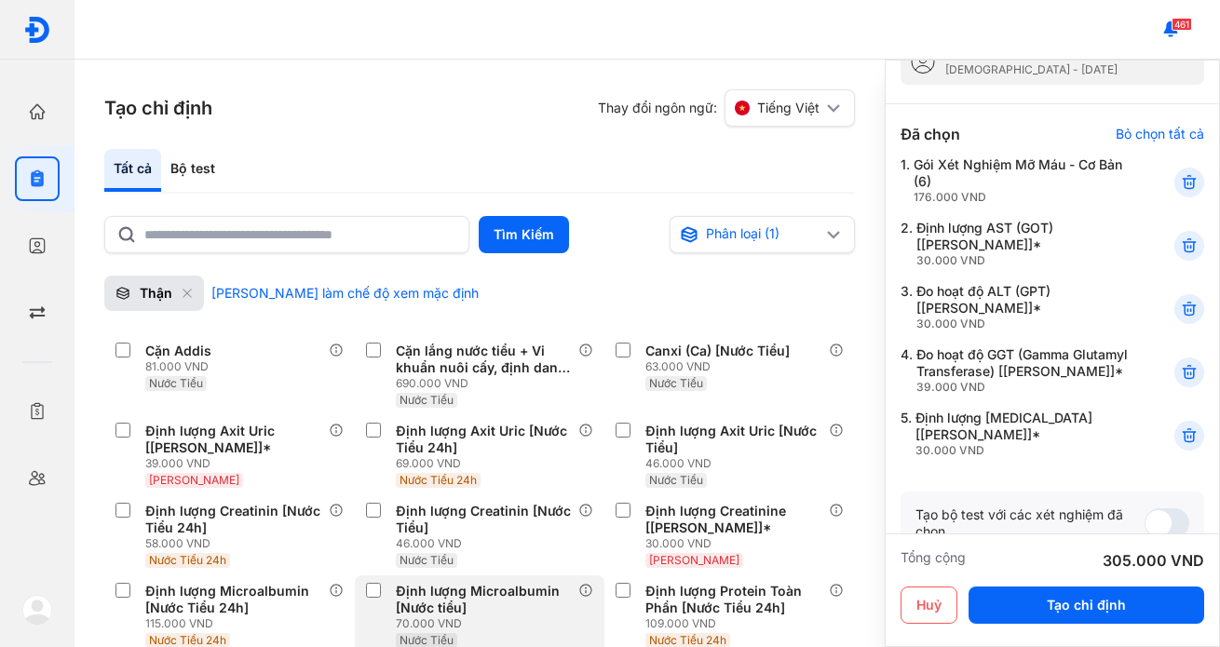
scroll to position [0, 0]
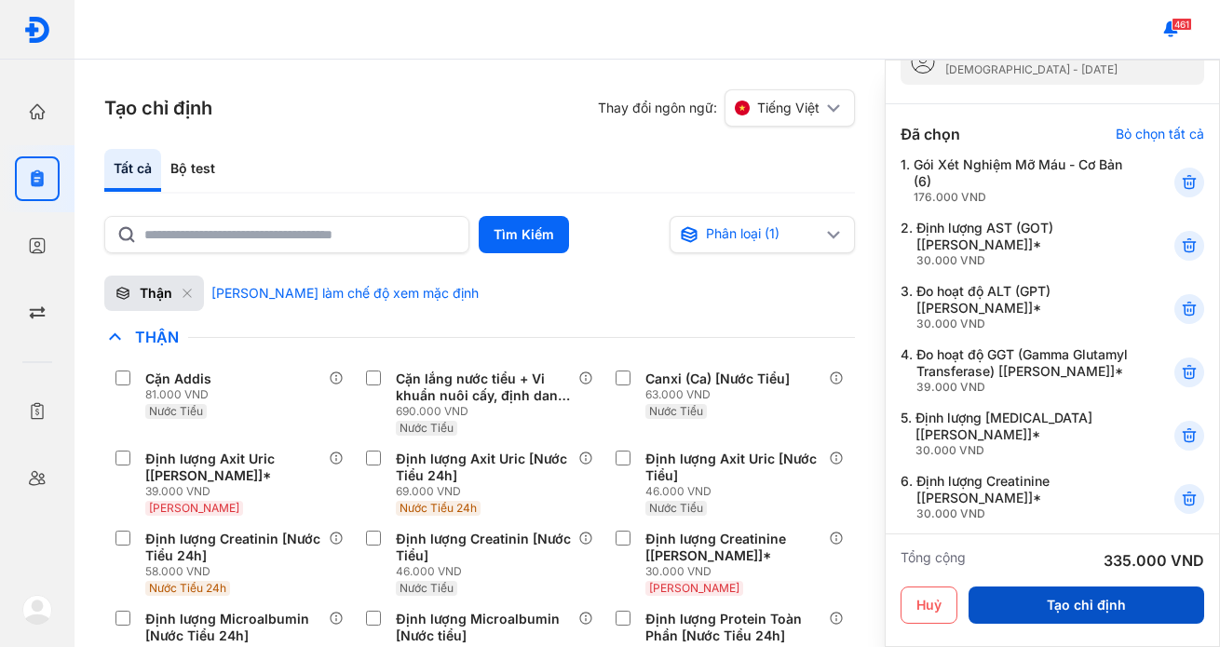
click at [1083, 609] on button "Tạo chỉ định" at bounding box center [1086, 605] width 236 height 37
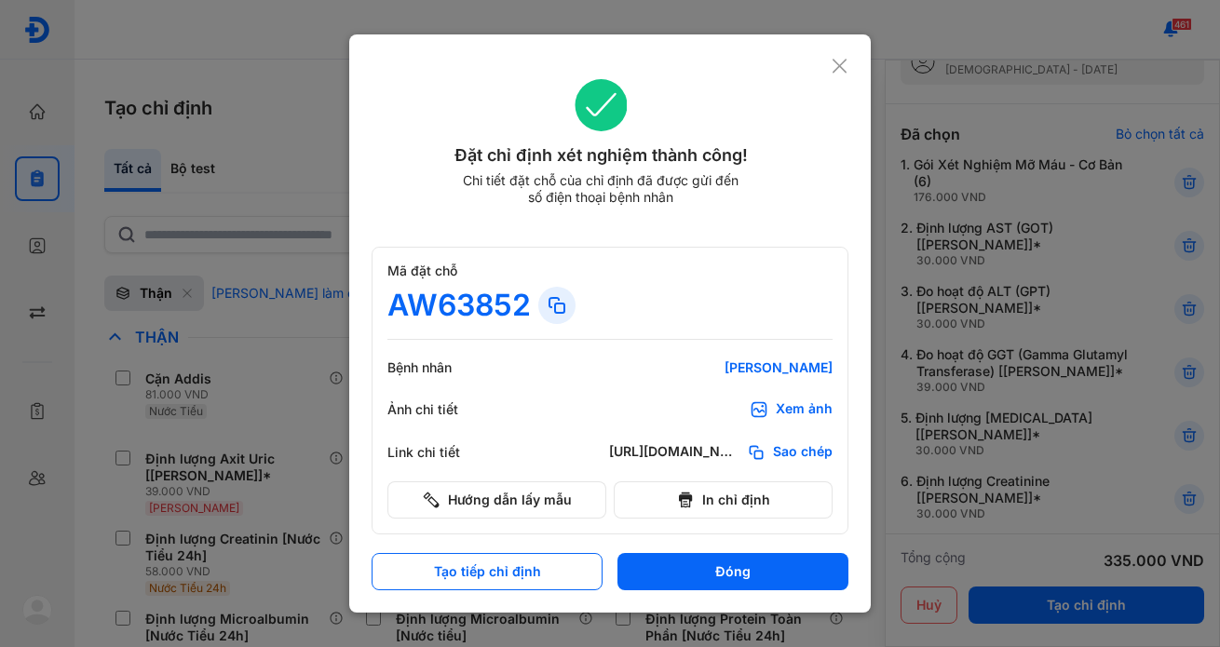
click at [840, 62] on icon at bounding box center [840, 66] width 18 height 19
